Goal: Transaction & Acquisition: Purchase product/service

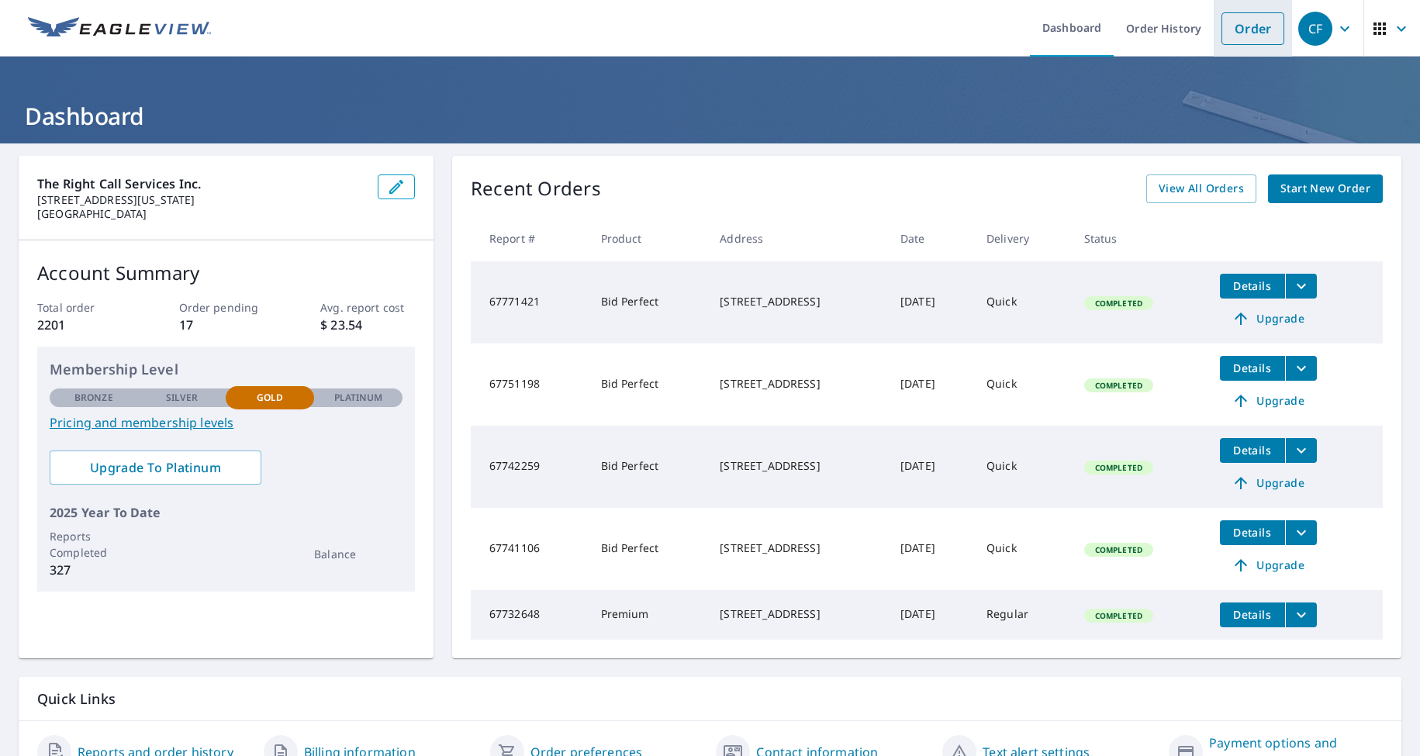
click at [1250, 31] on link "Order" at bounding box center [1253, 28] width 63 height 33
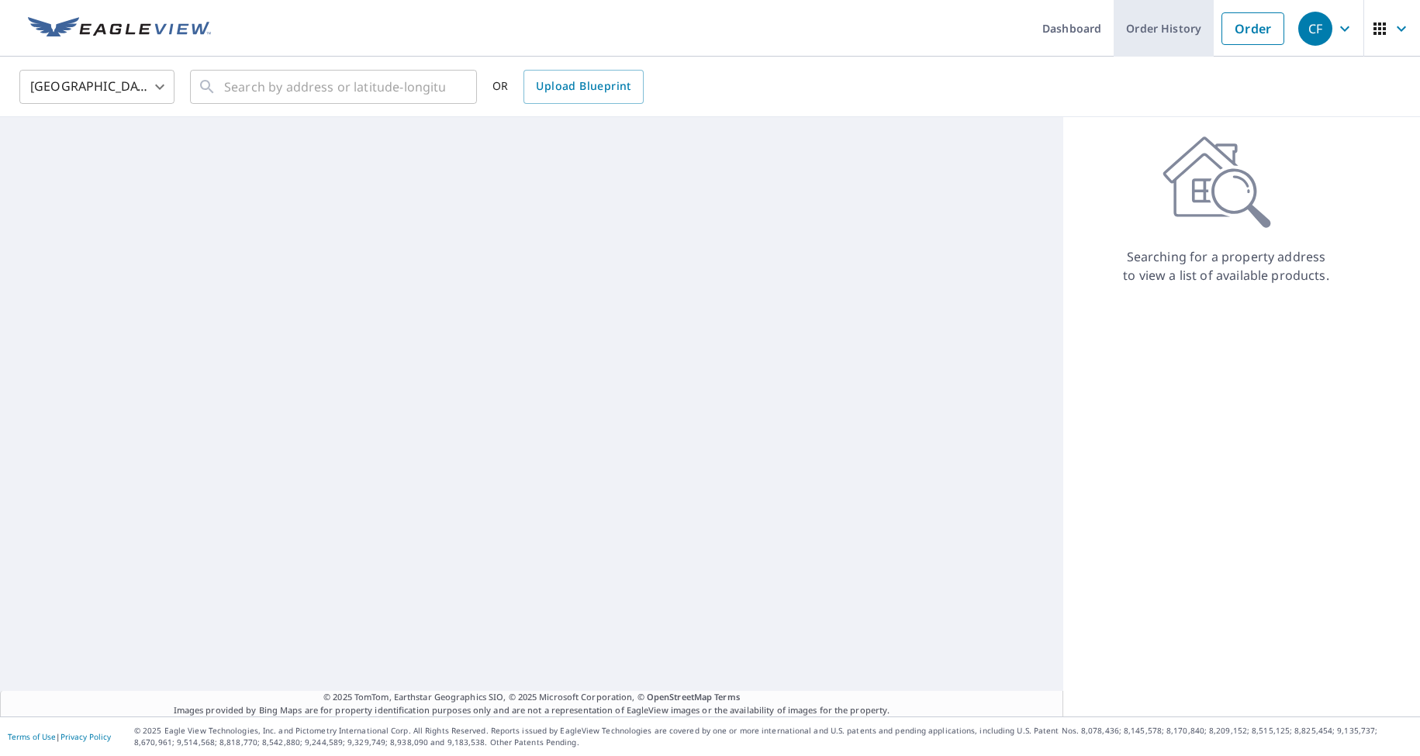
click at [1174, 32] on link "Order History" at bounding box center [1164, 28] width 100 height 57
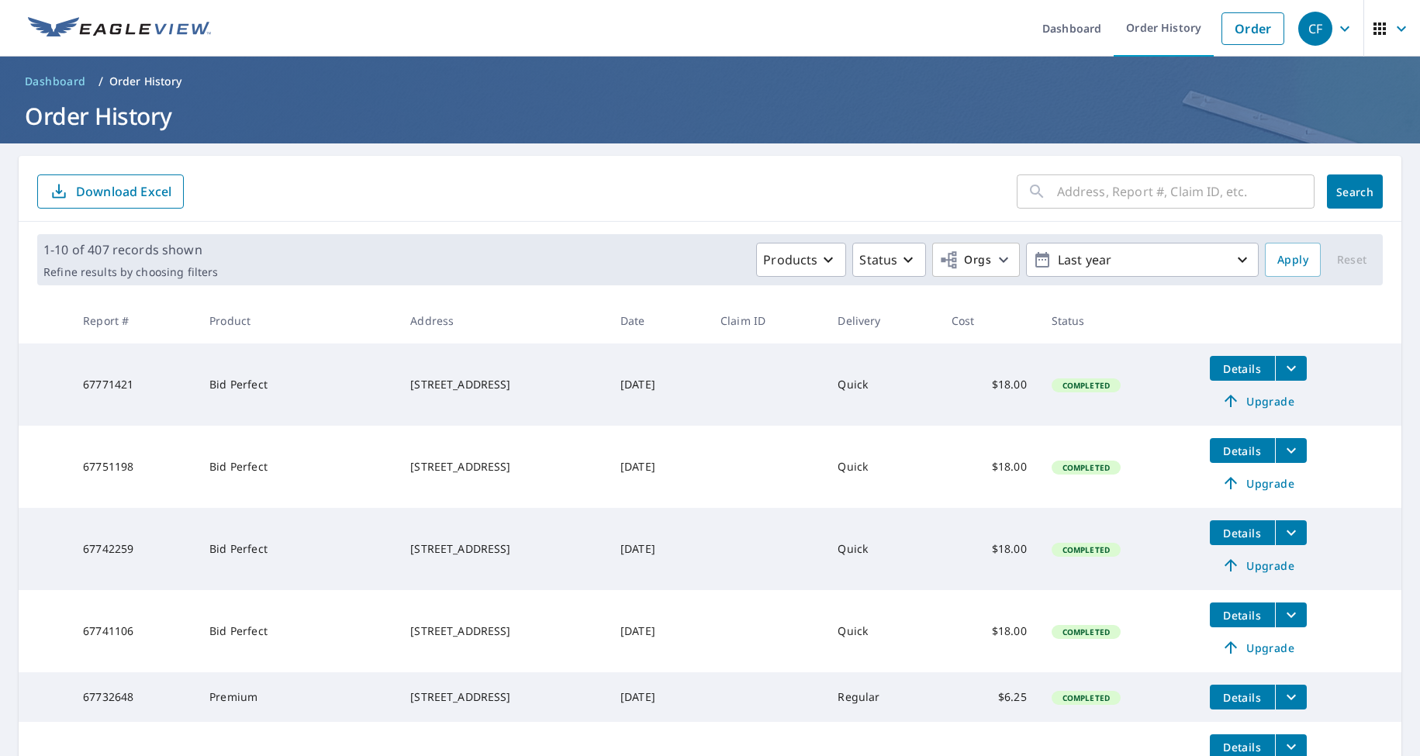
click at [1098, 185] on input "text" at bounding box center [1186, 191] width 258 height 43
type input "6476"
click at [1355, 192] on button "Search" at bounding box center [1355, 192] width 56 height 34
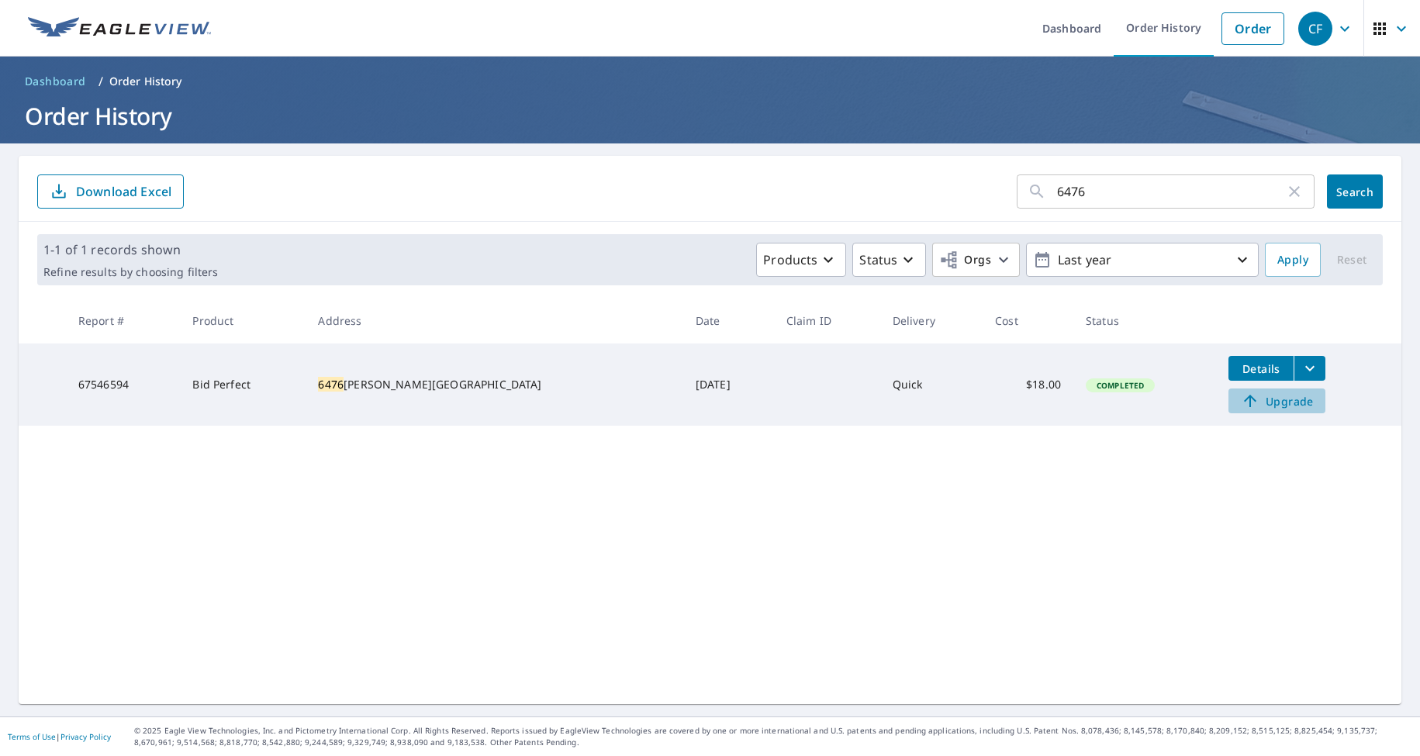
click at [1255, 403] on span "Upgrade" at bounding box center [1277, 401] width 78 height 19
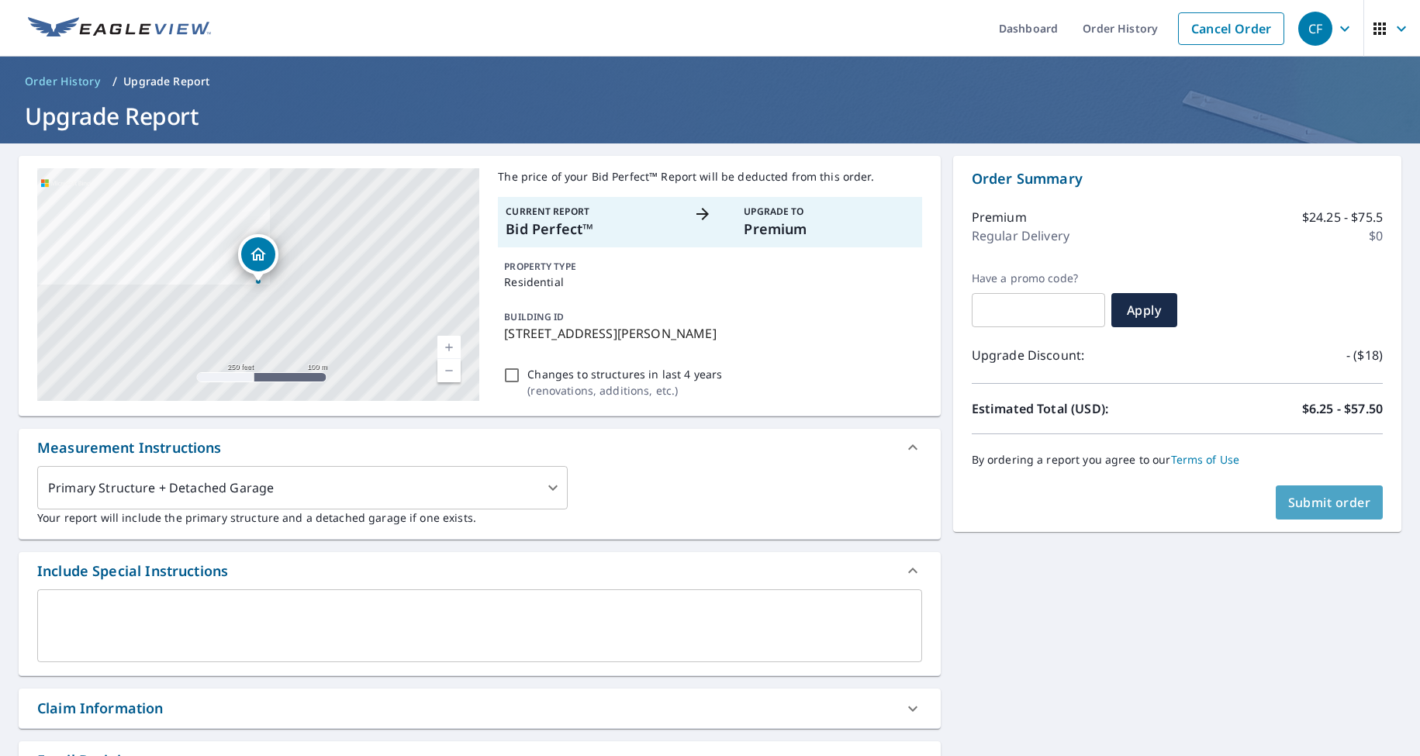
click at [1357, 505] on span "Submit order" at bounding box center [1329, 502] width 83 height 17
